Goal: Complete application form

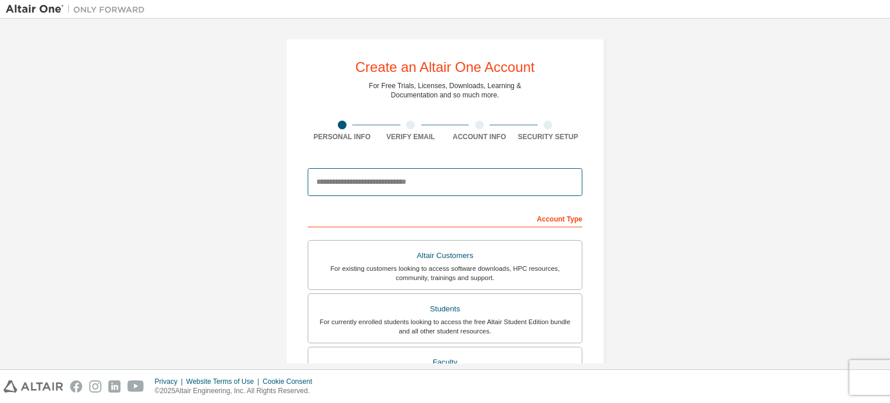
click at [379, 180] on input "email" at bounding box center [445, 182] width 275 height 28
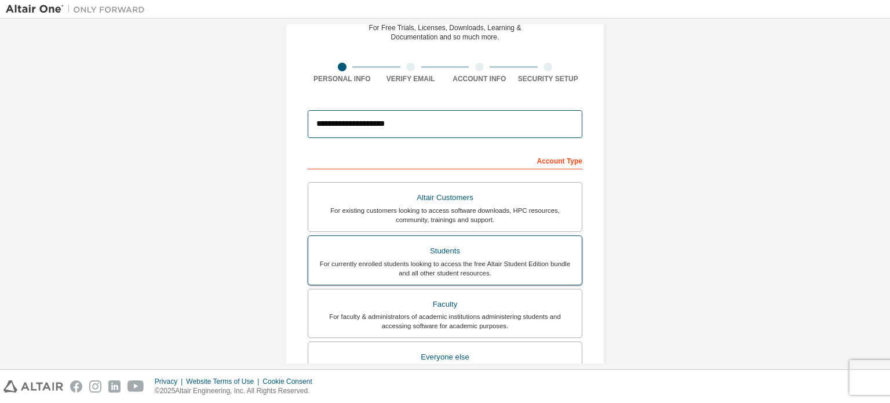
scroll to position [116, 0]
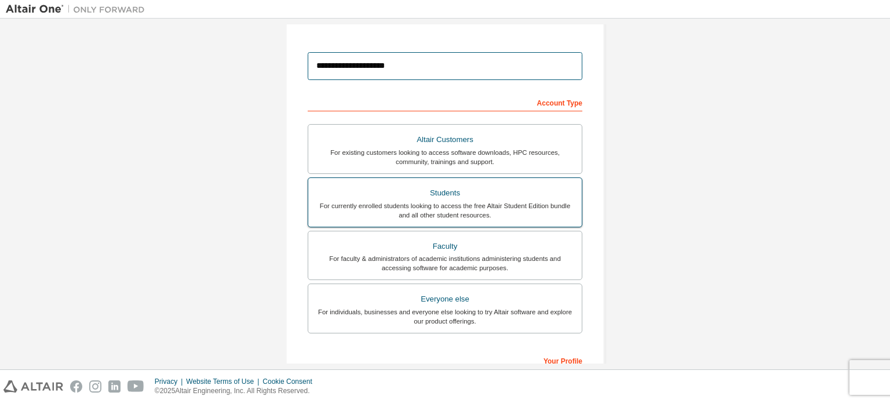
type input "**********"
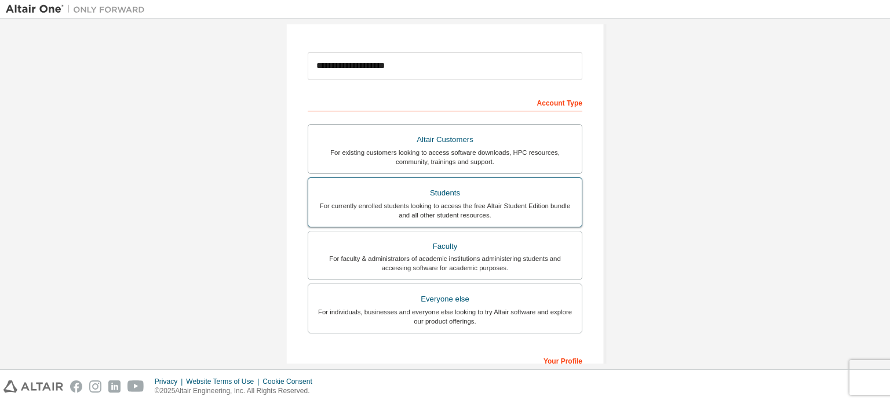
click at [459, 203] on div "For currently enrolled students looking to access the free Altair Student Editi…" at bounding box center [445, 210] width 260 height 19
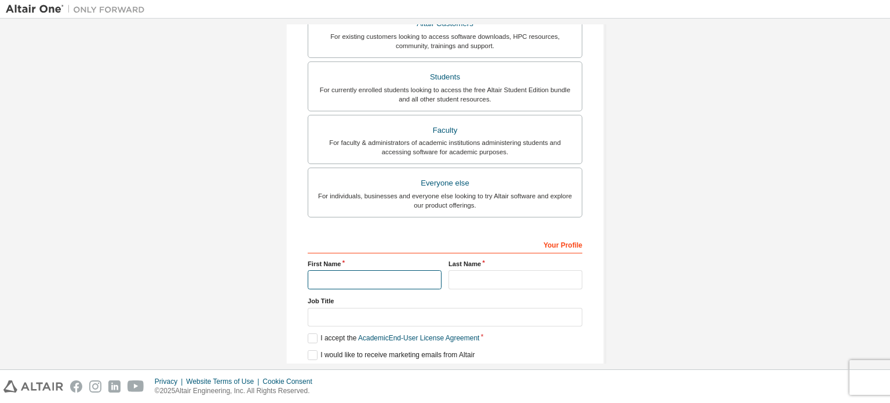
click at [363, 280] on input "text" at bounding box center [375, 279] width 134 height 19
type input "********"
click at [459, 279] on input "text" at bounding box center [516, 279] width 134 height 19
type input "******"
click at [431, 310] on input "text" at bounding box center [445, 317] width 275 height 19
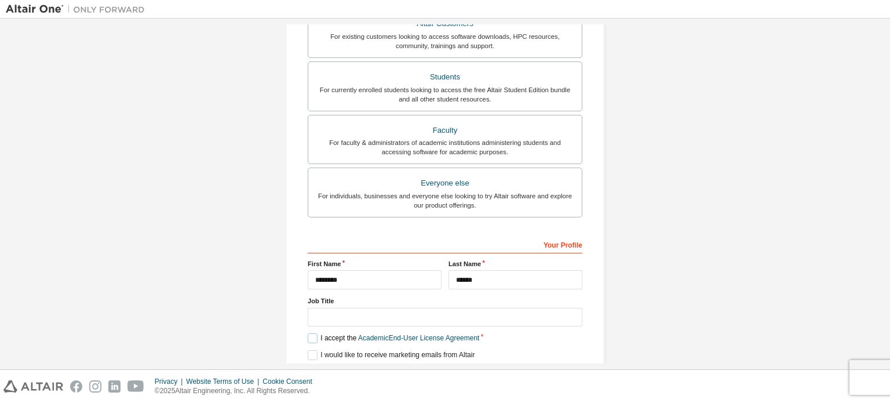
click at [314, 333] on label "I accept the Academic End-User License Agreement" at bounding box center [394, 338] width 172 height 10
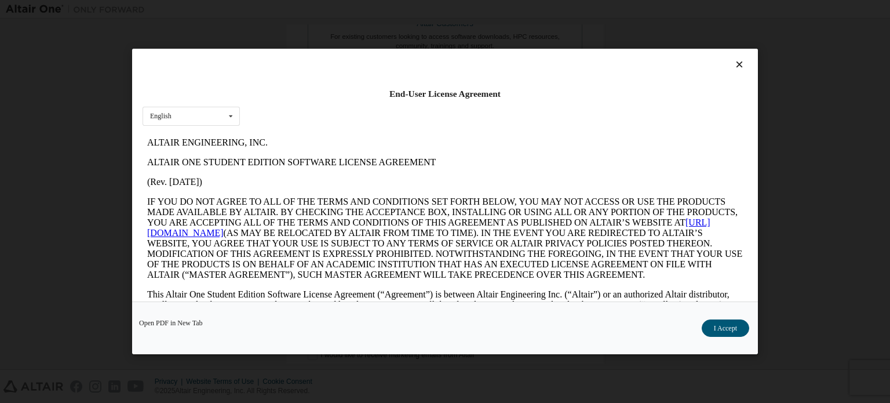
scroll to position [0, 0]
drag, startPoint x: 722, startPoint y: 330, endPoint x: 595, endPoint y: 328, distance: 127.0
click at [722, 330] on button "I Accept" at bounding box center [726, 327] width 48 height 17
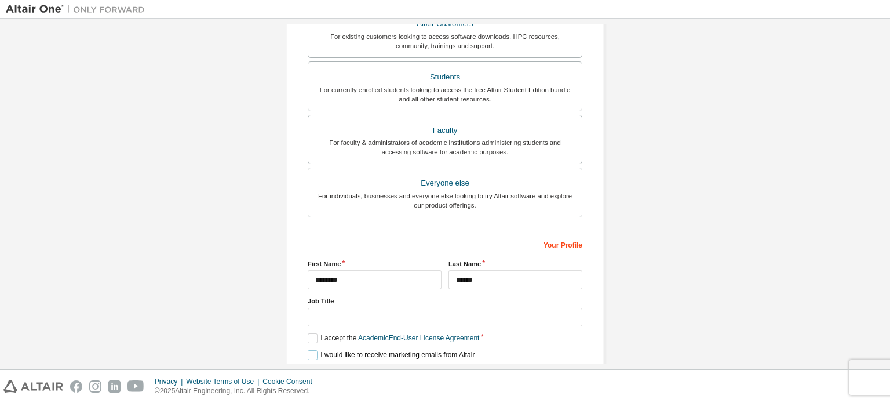
click at [308, 350] on label "I would like to receive marketing emails from Altair" at bounding box center [391, 355] width 167 height 10
click at [340, 318] on input "text" at bounding box center [445, 317] width 275 height 19
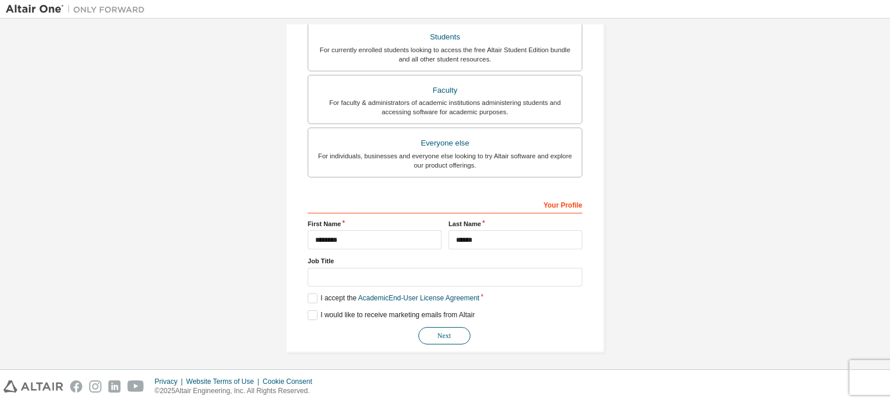
click at [458, 336] on button "Next" at bounding box center [444, 335] width 52 height 17
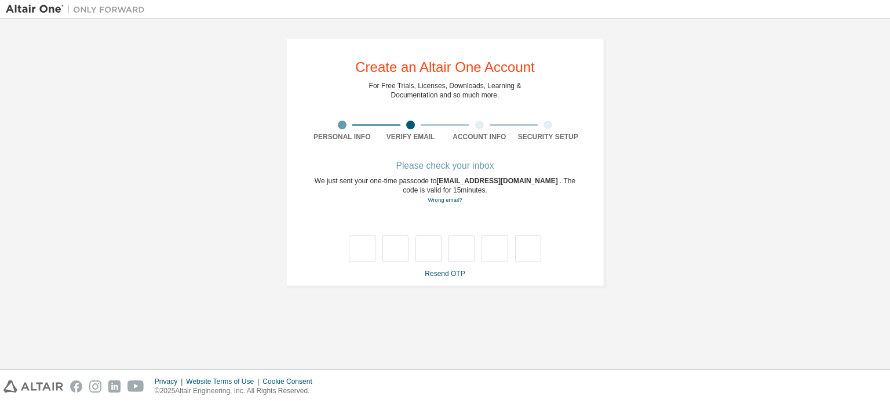
scroll to position [0, 0]
type input "*"
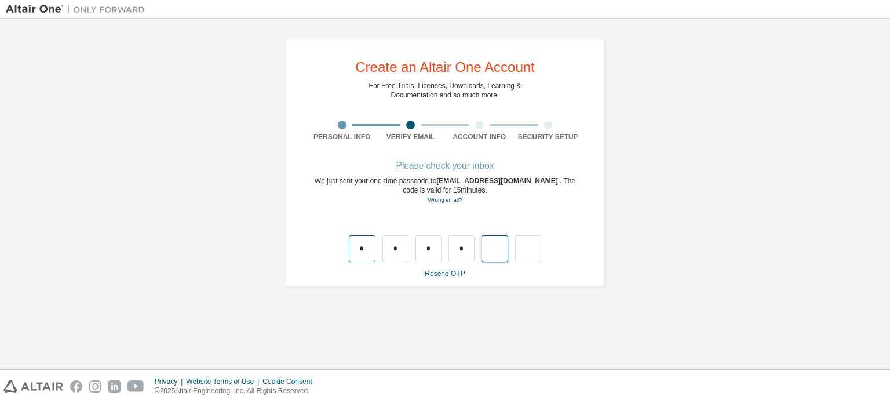
type input "*"
